Goal: Task Accomplishment & Management: Complete application form

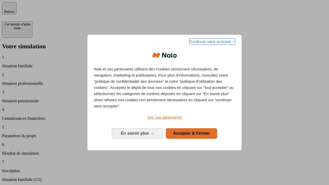
click at [212, 42] on span "Continuer sans accepter →" at bounding box center [212, 42] width 46 height 6
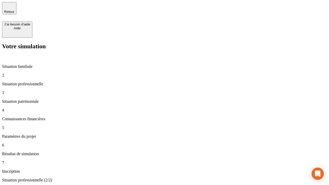
type input "30 000"
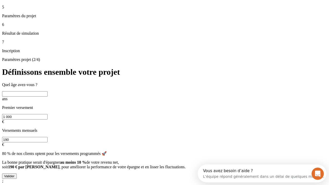
scroll to position [10, 0]
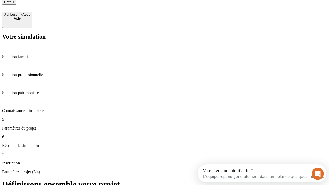
type input "25"
type input "1 000"
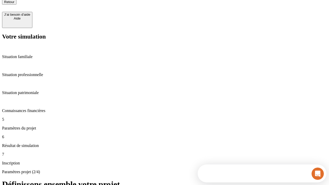
type input "640"
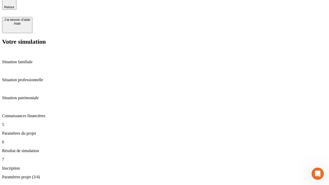
scroll to position [10, 0]
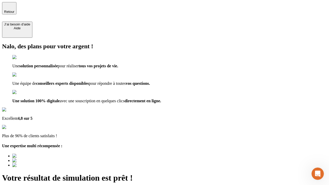
type input "[EMAIL_ADDRESS][PERSON_NAME][DOMAIN_NAME]"
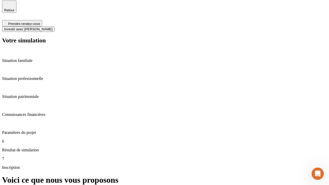
click at [52, 27] on span "Investir avec [PERSON_NAME]" at bounding box center [28, 29] width 48 height 4
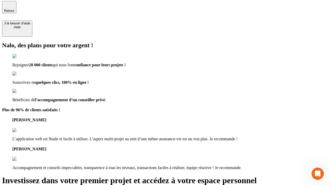
type input "[EMAIL_ADDRESS][PERSON_NAME][DOMAIN_NAME]"
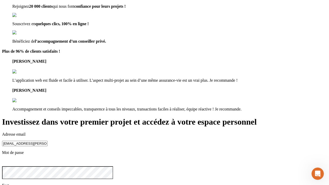
scroll to position [6, 0]
